Goal: Navigation & Orientation: Understand site structure

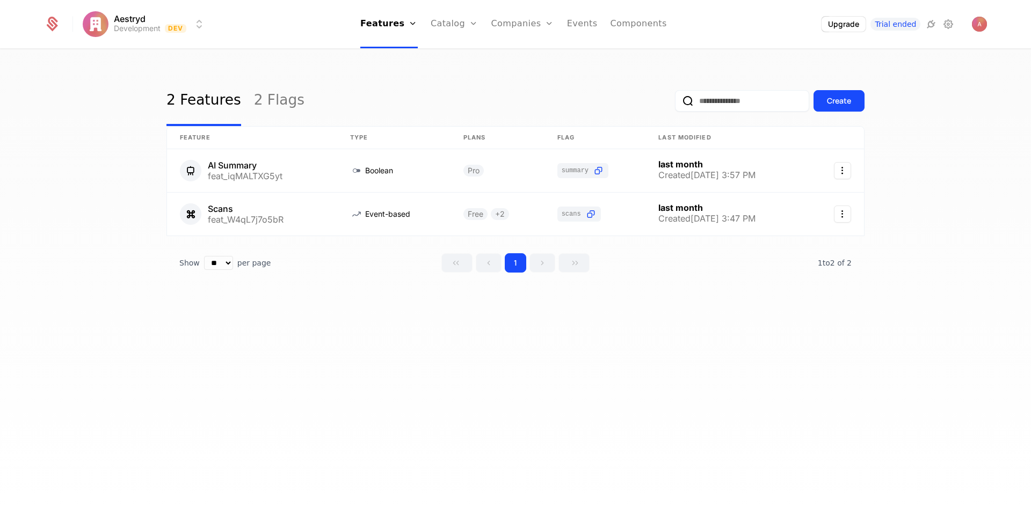
click at [517, 72] on link "Users" at bounding box center [528, 69] width 49 height 9
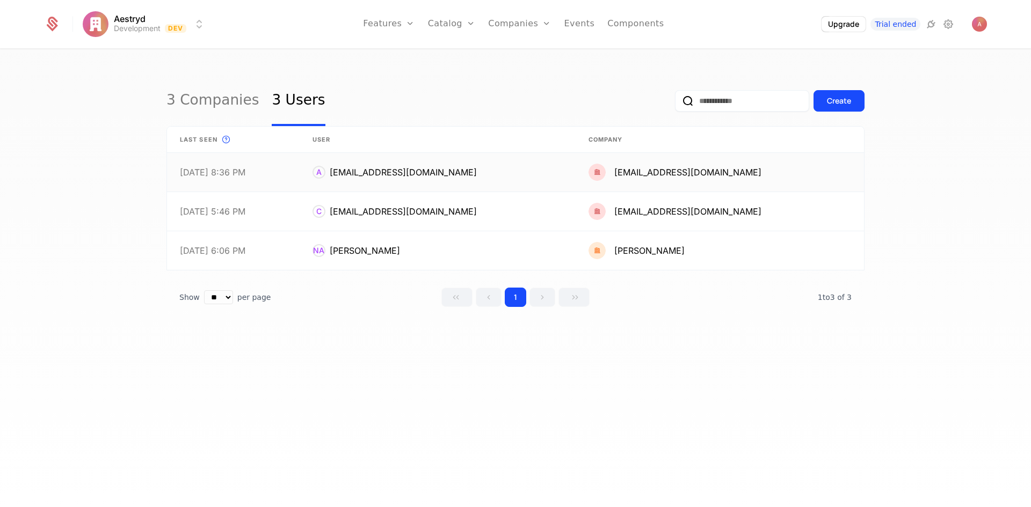
click at [243, 175] on link at bounding box center [233, 172] width 133 height 39
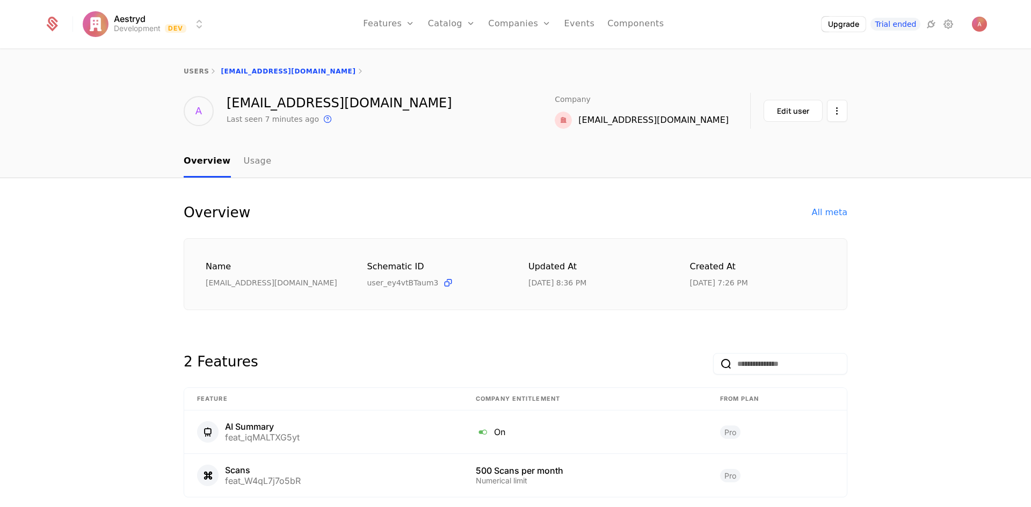
scroll to position [42, 0]
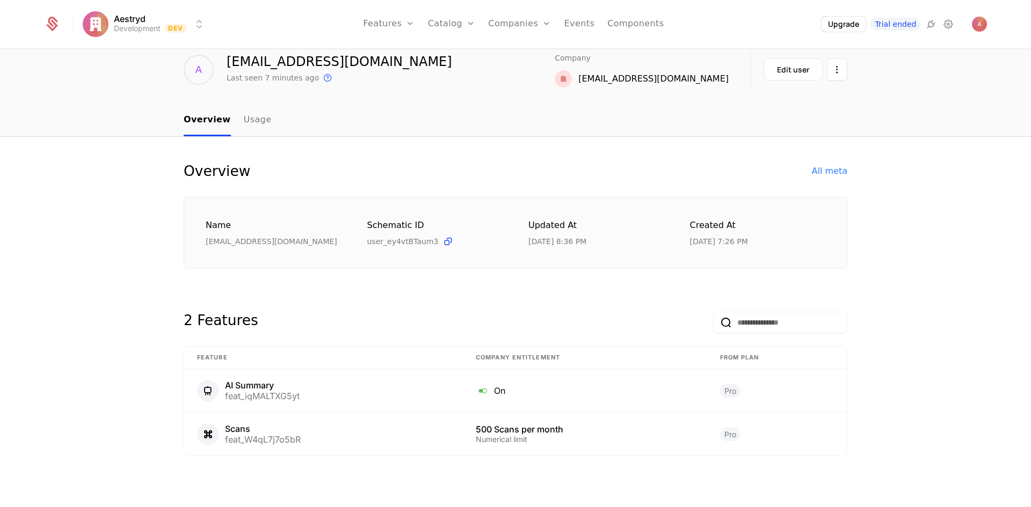
click at [585, 24] on link "Events" at bounding box center [579, 24] width 31 height 48
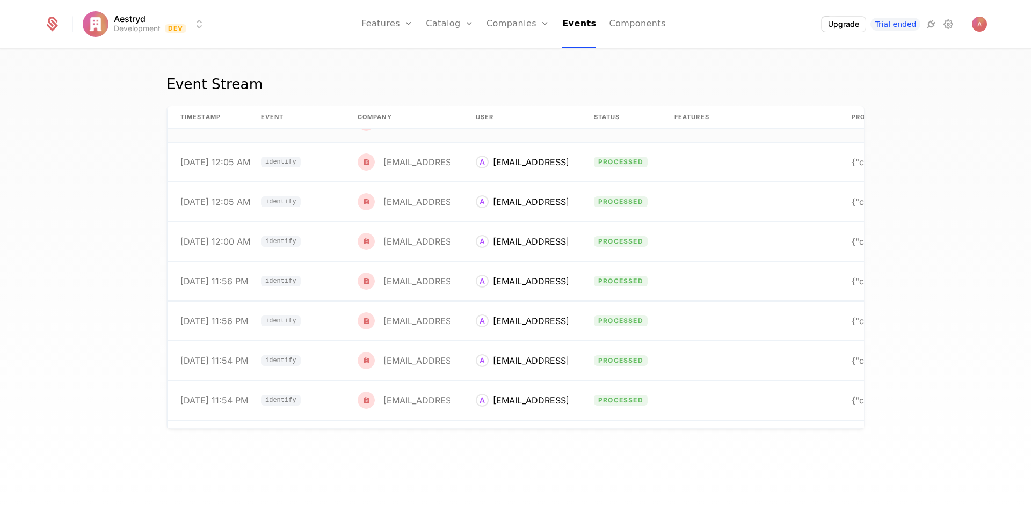
scroll to position [4475, 0]
click at [447, 37] on link "Catalog" at bounding box center [450, 24] width 48 height 48
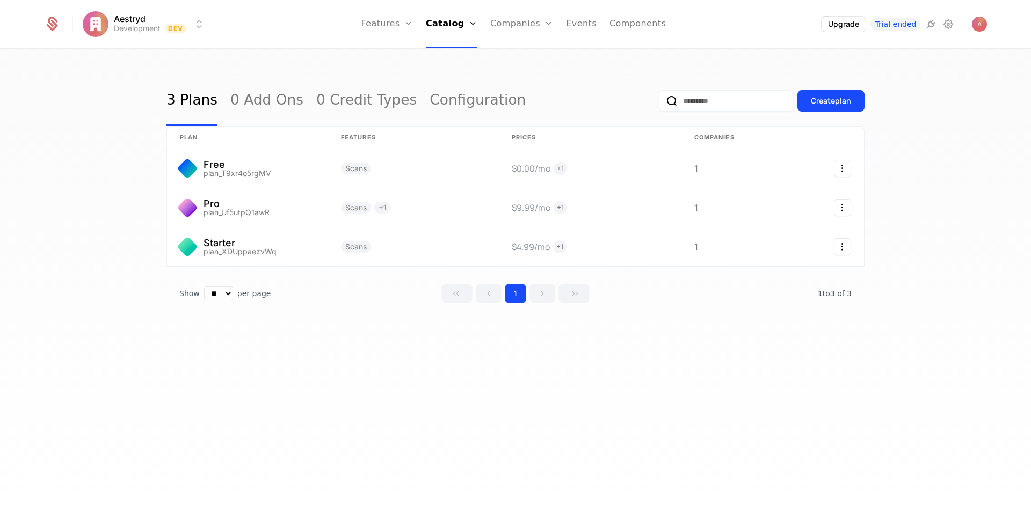
click at [384, 21] on link "Features" at bounding box center [387, 24] width 52 height 48
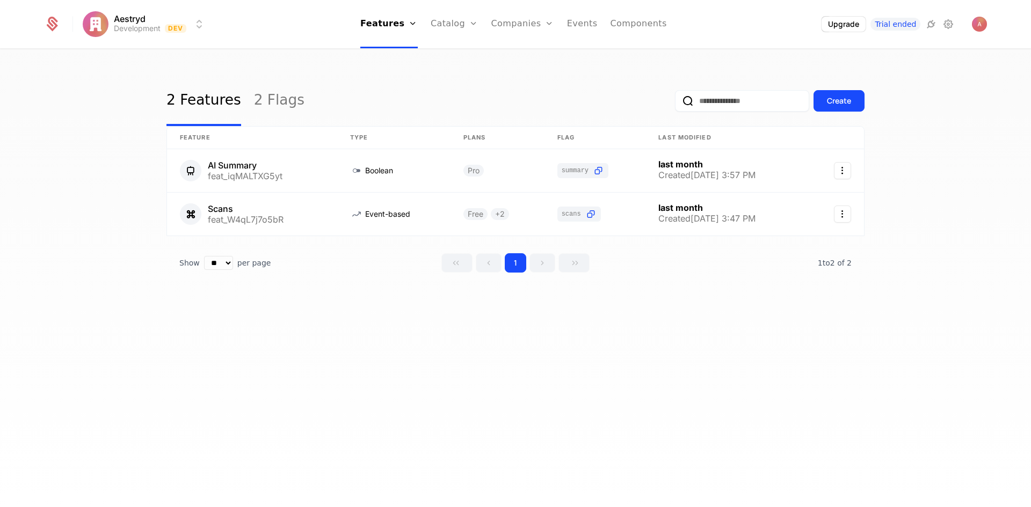
click at [634, 20] on link "Components" at bounding box center [638, 24] width 56 height 48
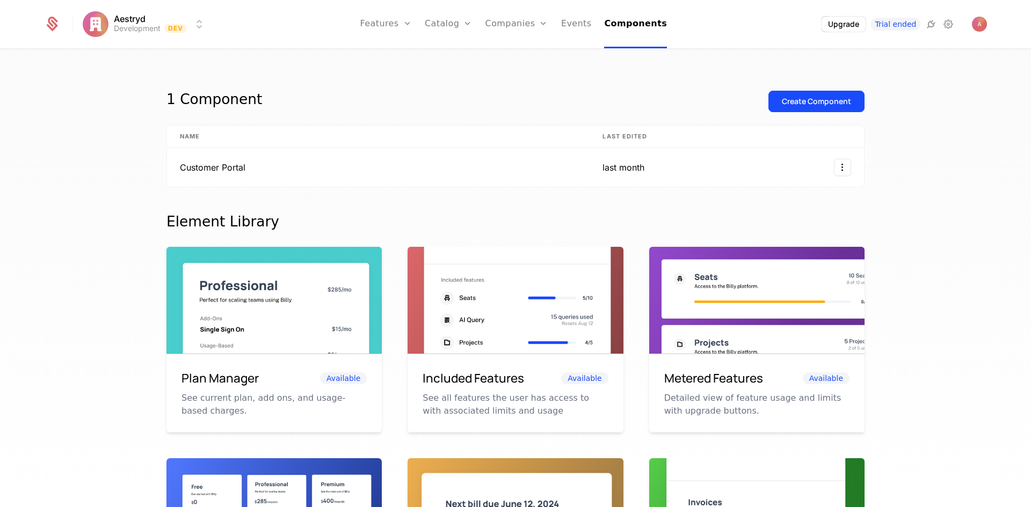
click at [886, 25] on span "Trial ended" at bounding box center [895, 24] width 50 height 13
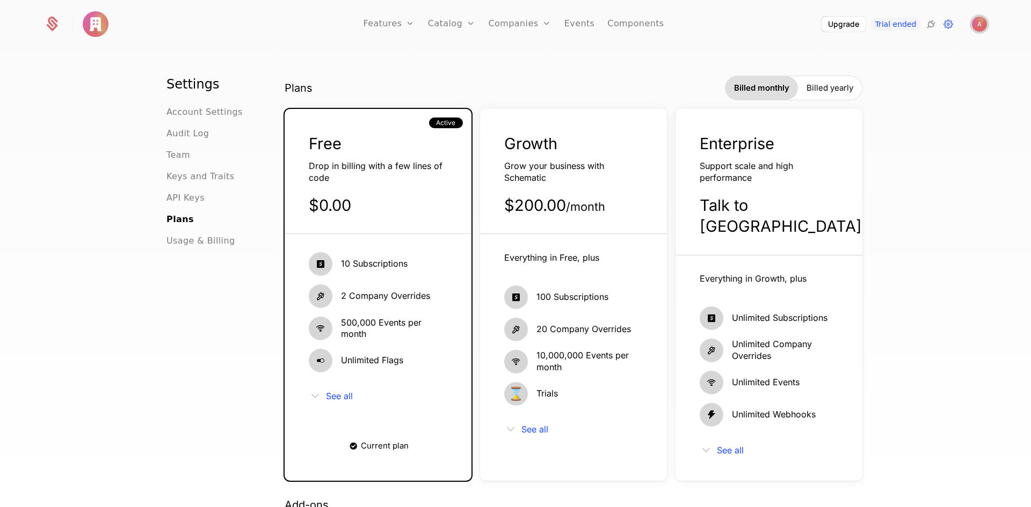
click at [978, 19] on img "Open user button" at bounding box center [979, 24] width 15 height 15
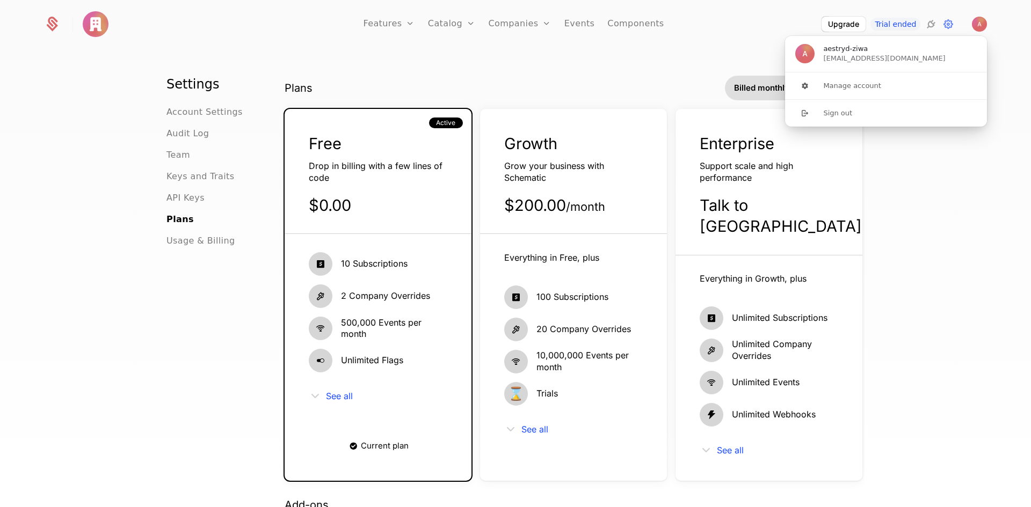
click at [675, 82] on div "Plans Billed monthly Billed yearly" at bounding box center [574, 88] width 578 height 25
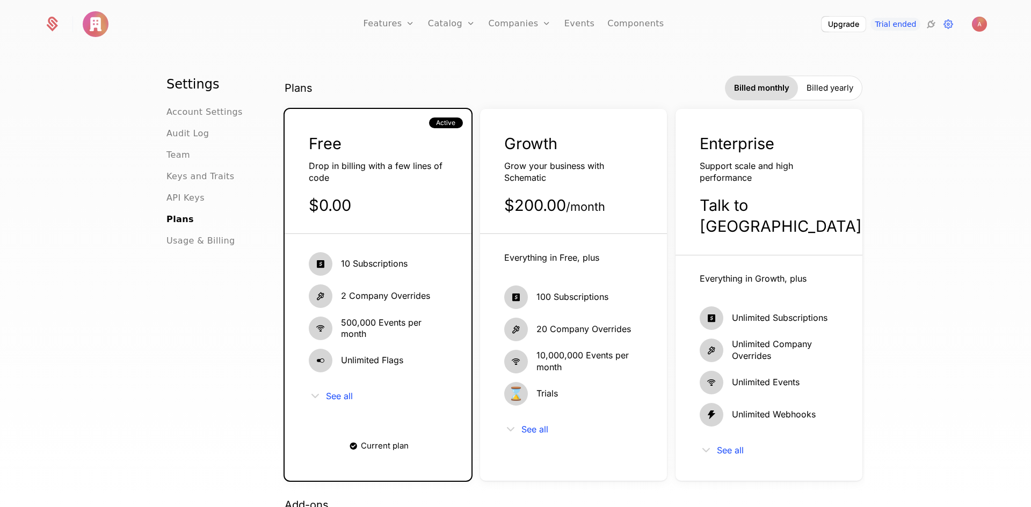
click at [930, 27] on icon at bounding box center [930, 24] width 13 height 13
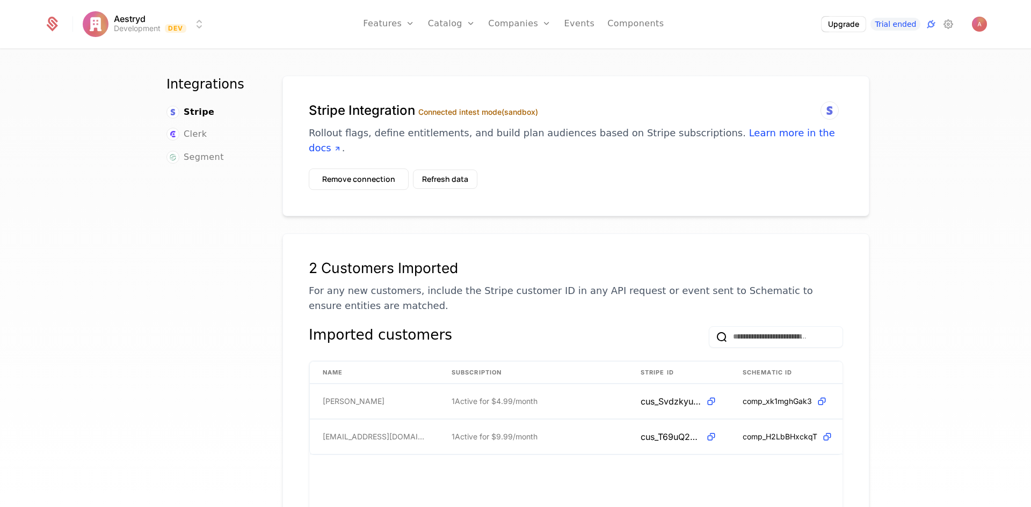
click at [943, 23] on icon at bounding box center [948, 24] width 13 height 13
